Goal: Task Accomplishment & Management: Manage account settings

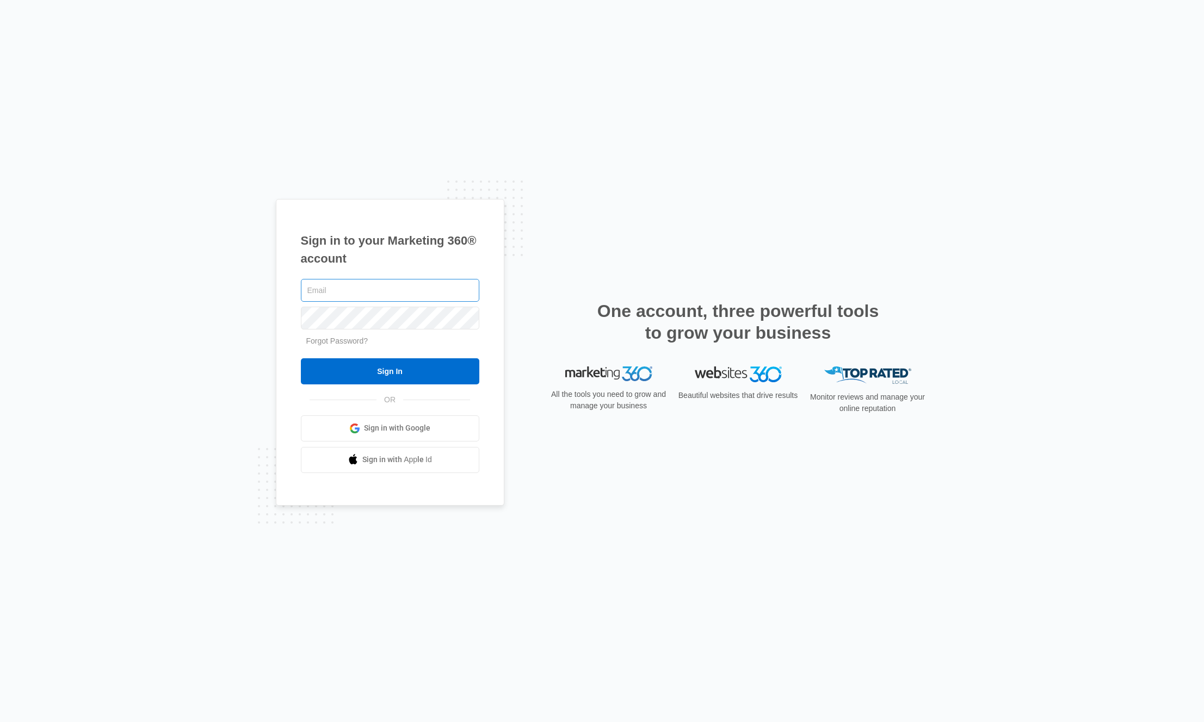
click at [339, 289] on input "text" at bounding box center [390, 290] width 178 height 23
type input "[EMAIL_ADDRESS][DOMAIN_NAME]"
click at [301, 358] on input "Sign In" at bounding box center [390, 371] width 178 height 26
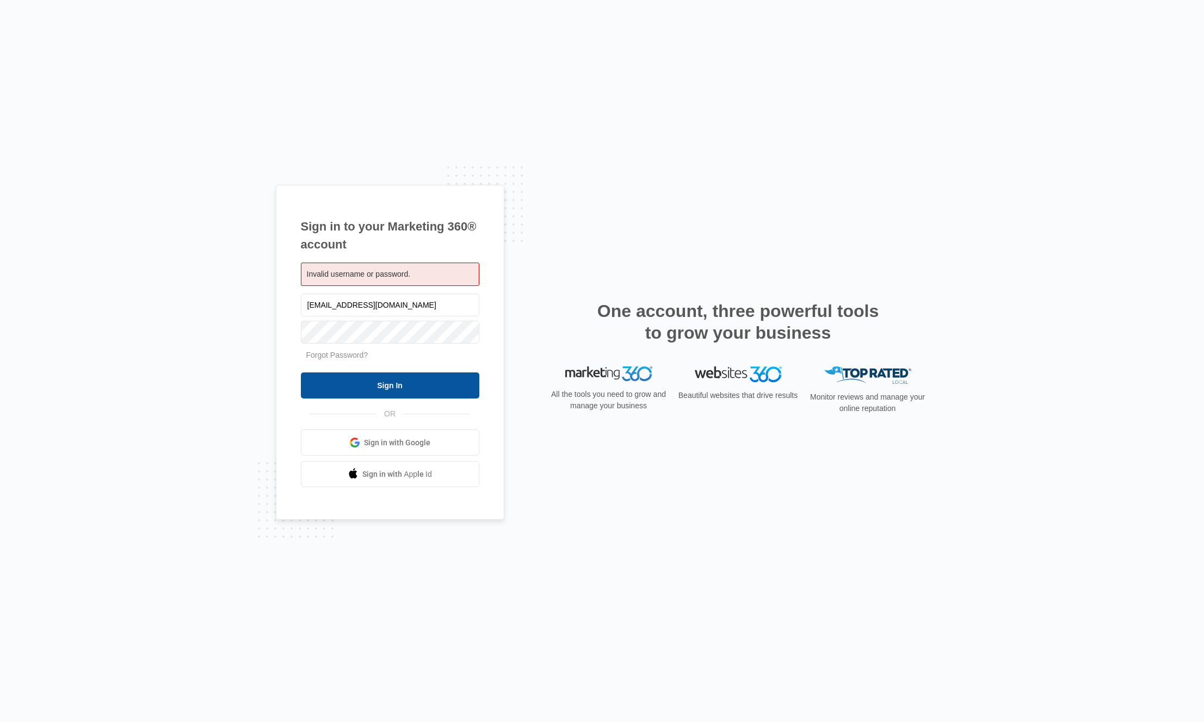
click at [381, 385] on input "Sign In" at bounding box center [390, 386] width 178 height 26
click at [378, 273] on span "Invalid username or password." at bounding box center [359, 274] width 104 height 9
click at [386, 442] on span "Sign in with Google" at bounding box center [397, 442] width 66 height 11
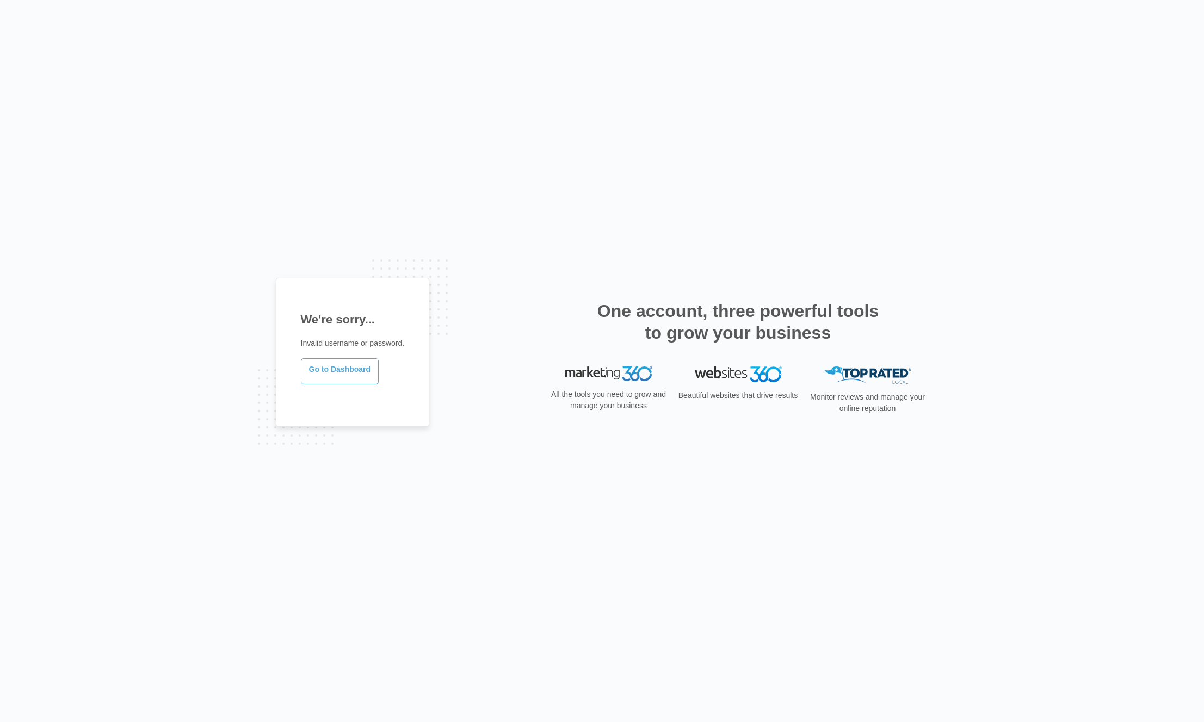
click at [333, 375] on link "Go to Dashboard" at bounding box center [340, 371] width 78 height 26
